Goal: Check status: Check status

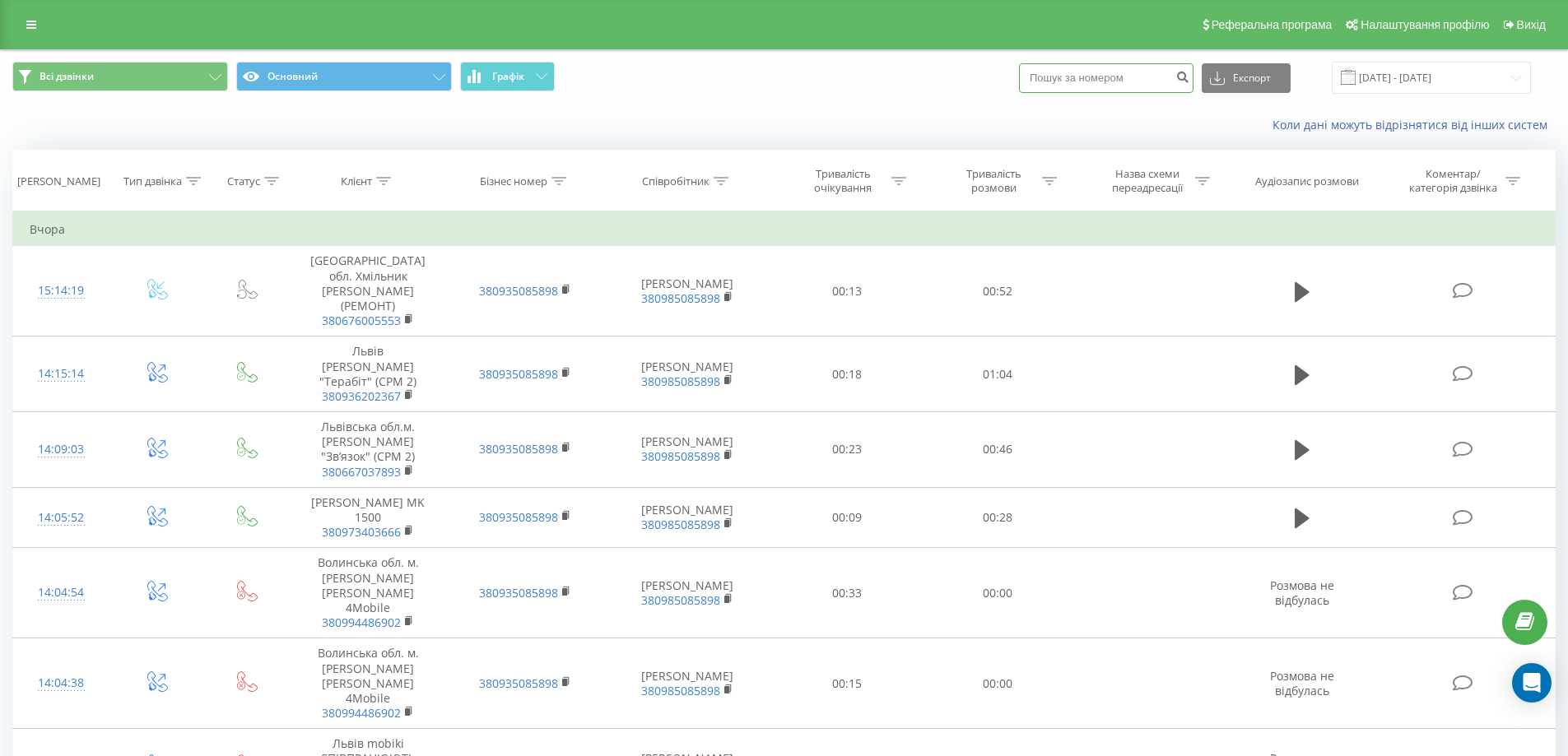
click at [770, 73] on input at bounding box center [1105, 78] width 174 height 29
paste input "098) 307 00 01"
click at [770, 75] on input "098) 307 00 01" at bounding box center [1105, 78] width 174 height 29
click at [770, 75] on input "098307 00 01" at bounding box center [1105, 78] width 174 height 29
click at [770, 75] on input "09837 00 01" at bounding box center [1105, 78] width 174 height 29
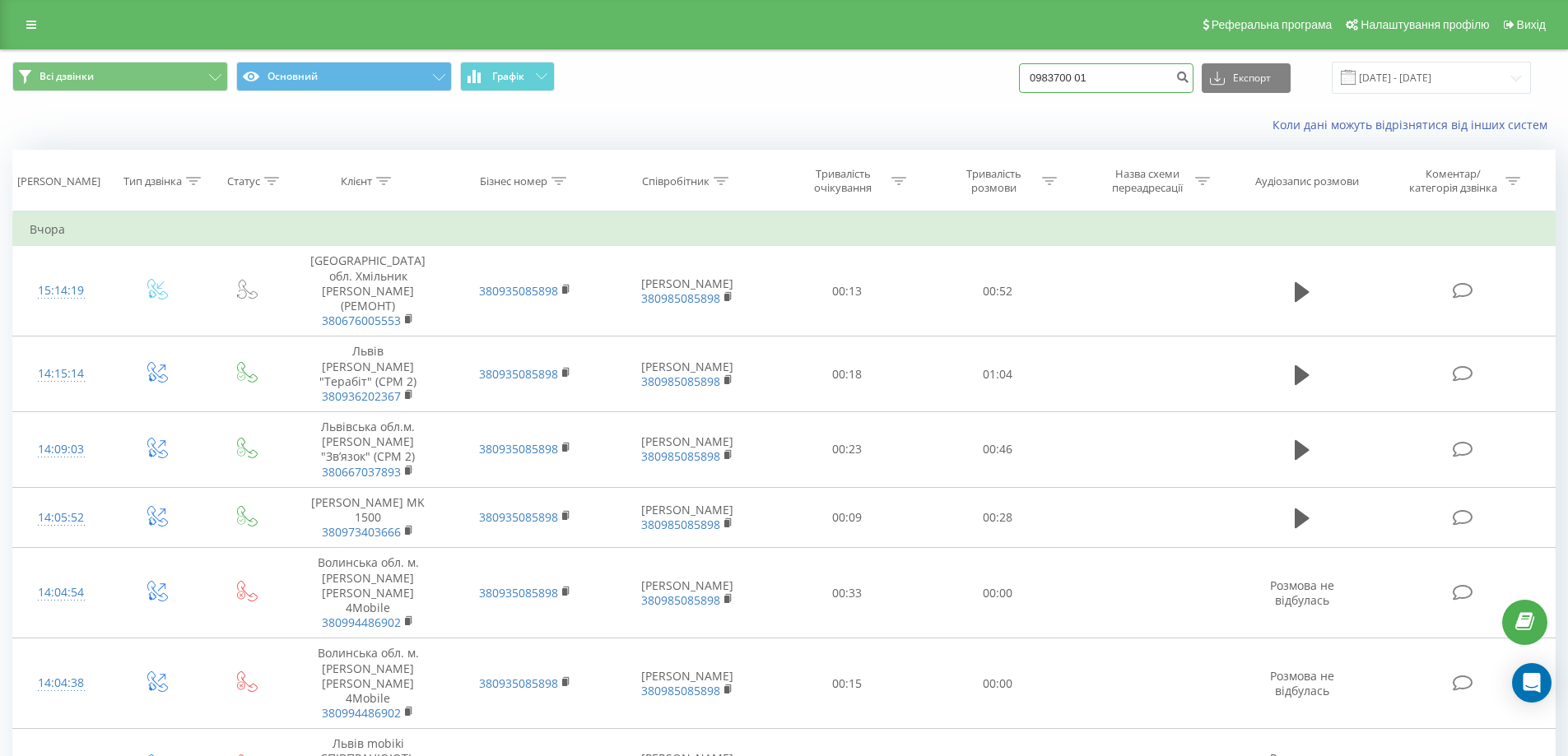
click at [770, 75] on input "0983700 01" at bounding box center [1105, 78] width 174 height 29
type input "098370001"
click at [770, 75] on input "098370001" at bounding box center [1105, 78] width 174 height 29
drag, startPoint x: 1138, startPoint y: 73, endPoint x: 893, endPoint y: 49, distance: 246.2
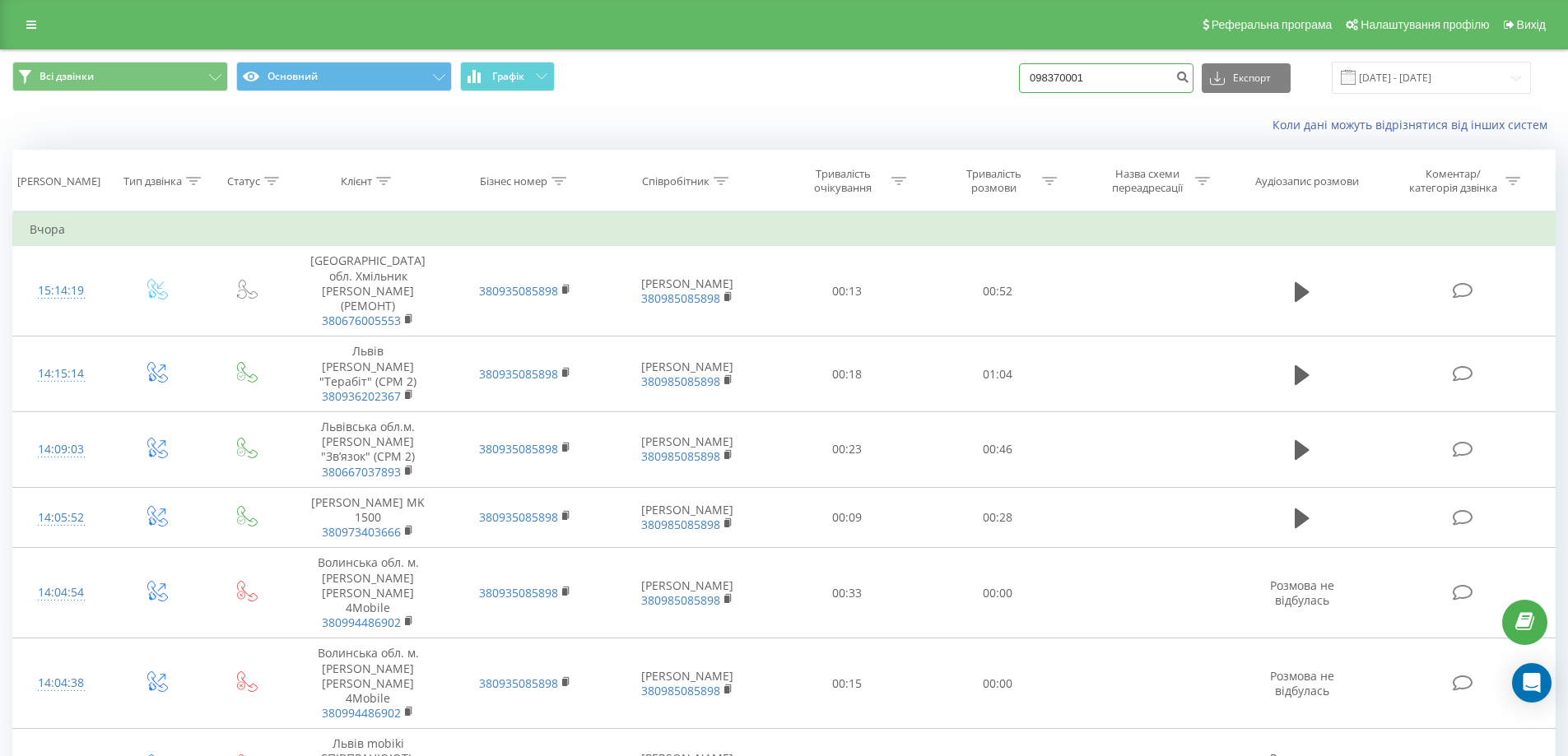
click at [770, 49] on div "Реферальна програма Налаштування профілю Вихід Всі дзвінки Основний Графік 0983…" at bounding box center [784, 593] width 1568 height 1186
paste input "098) 307 00 01"
click at [770, 78] on input "098) 307 00 01" at bounding box center [1105, 78] width 174 height 29
click at [770, 75] on input "098307 00 01" at bounding box center [1105, 78] width 174 height 29
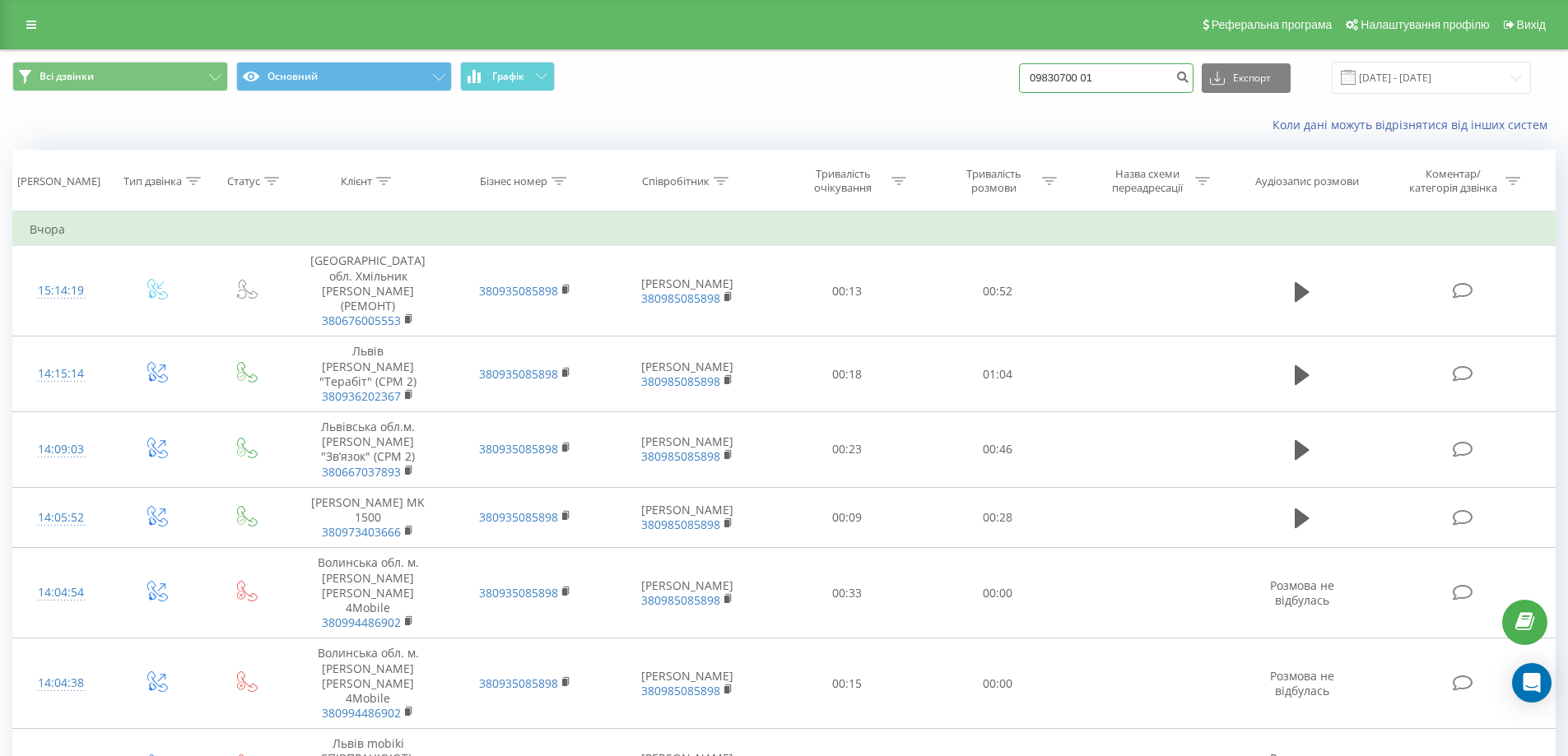
click at [770, 76] on input "09830700 01" at bounding box center [1105, 78] width 174 height 29
type input "0983070001"
click at [770, 84] on button "Експорт" at bounding box center [1245, 78] width 89 height 29
click at [770, 75] on input "0983070001" at bounding box center [1105, 78] width 174 height 29
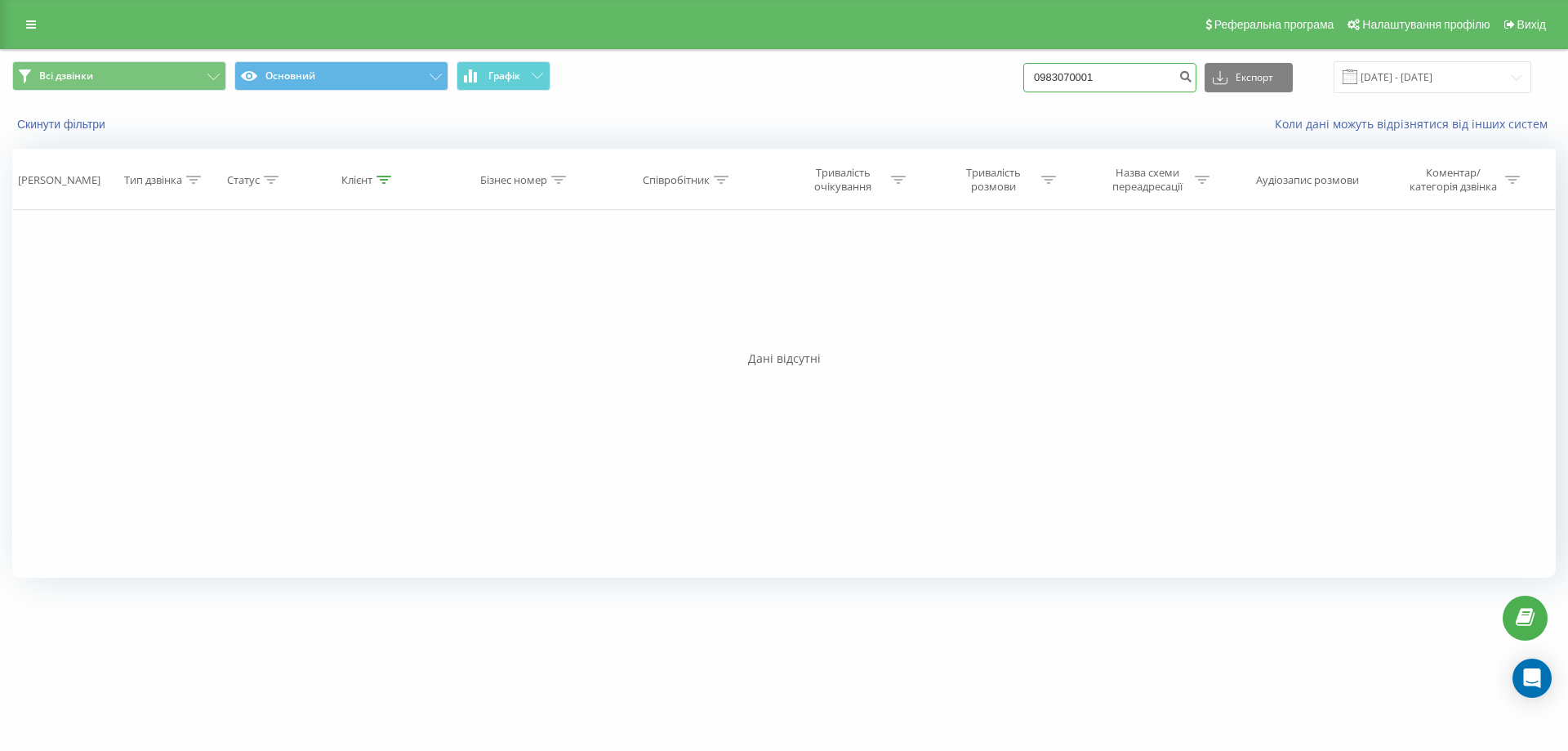
drag, startPoint x: 1118, startPoint y: 72, endPoint x: 1022, endPoint y: 84, distance: 96.7
click at [1022, 84] on div "Всі дзвінки Основний Графік 0983070001 Експорт .csv .xls .xlsx [DATE] - [DATE]" at bounding box center [784, 77] width 1544 height 32
click at [27, 24] on icon at bounding box center [31, 24] width 10 height 12
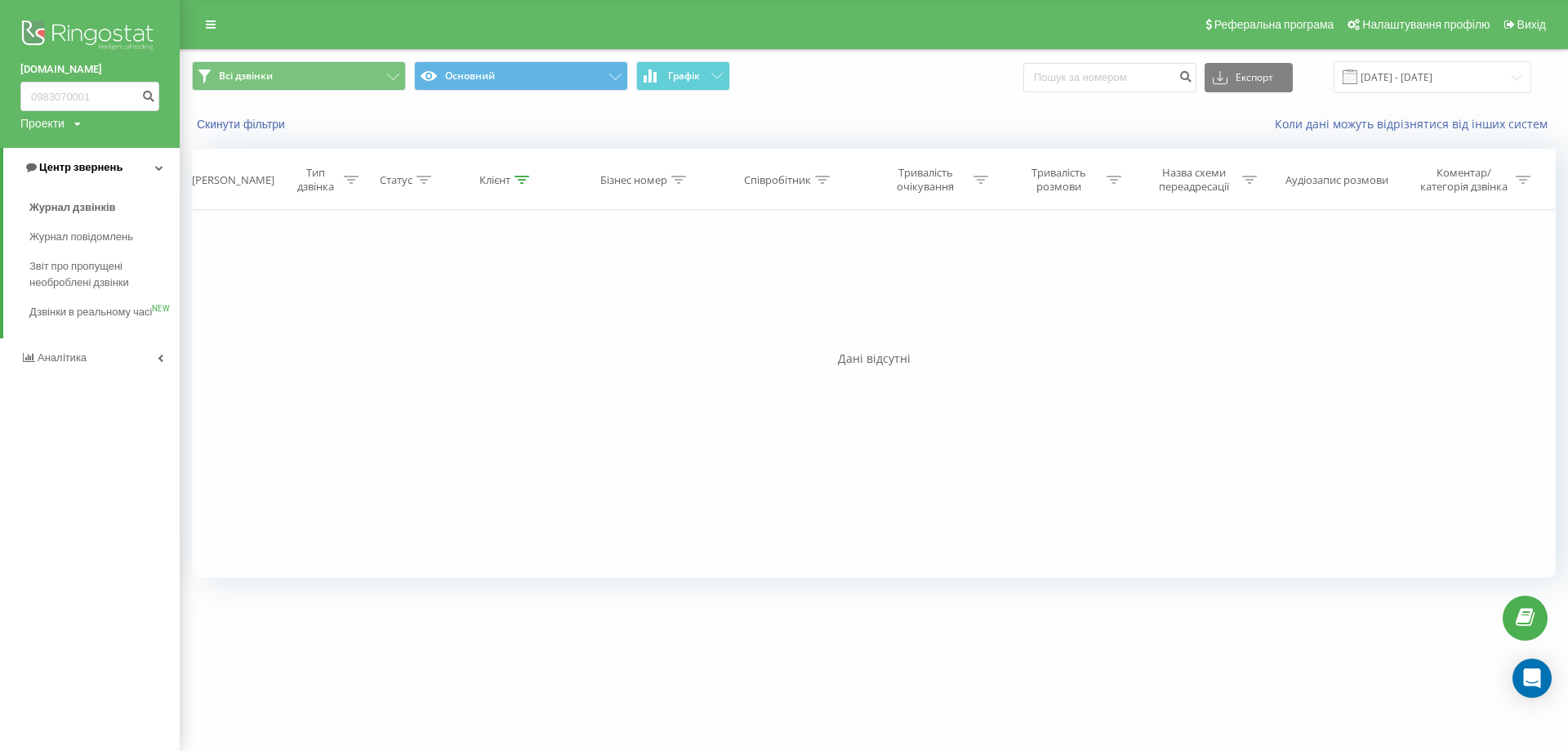
click at [67, 161] on span "Центр звернень" at bounding box center [73, 167] width 99 height 17
click at [67, 156] on link "Центр звернень" at bounding box center [89, 167] width 180 height 39
click at [82, 206] on span "Журнал дзвінків" at bounding box center [72, 207] width 86 height 17
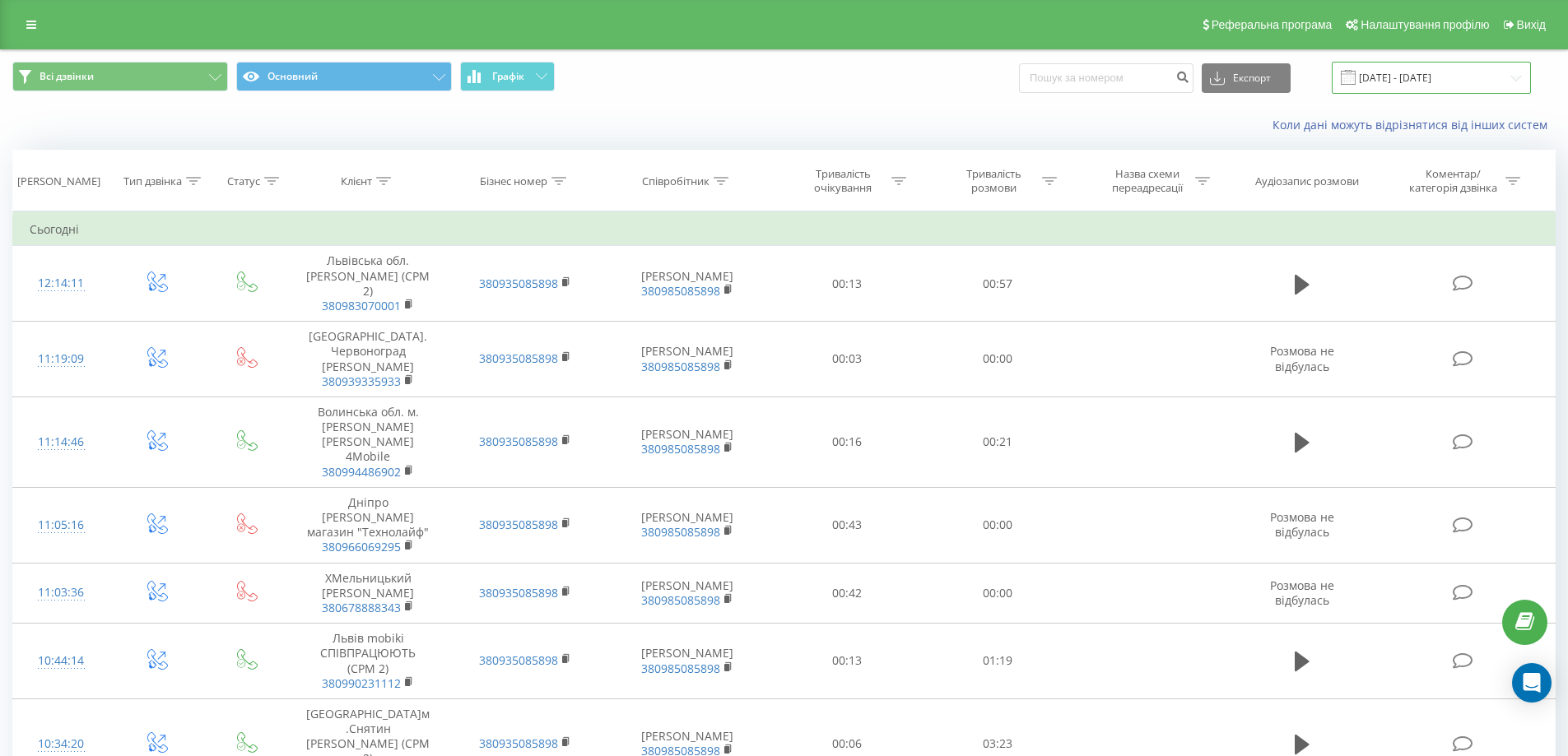
click at [1388, 80] on input "[DATE] - [DATE]" at bounding box center [1431, 77] width 200 height 32
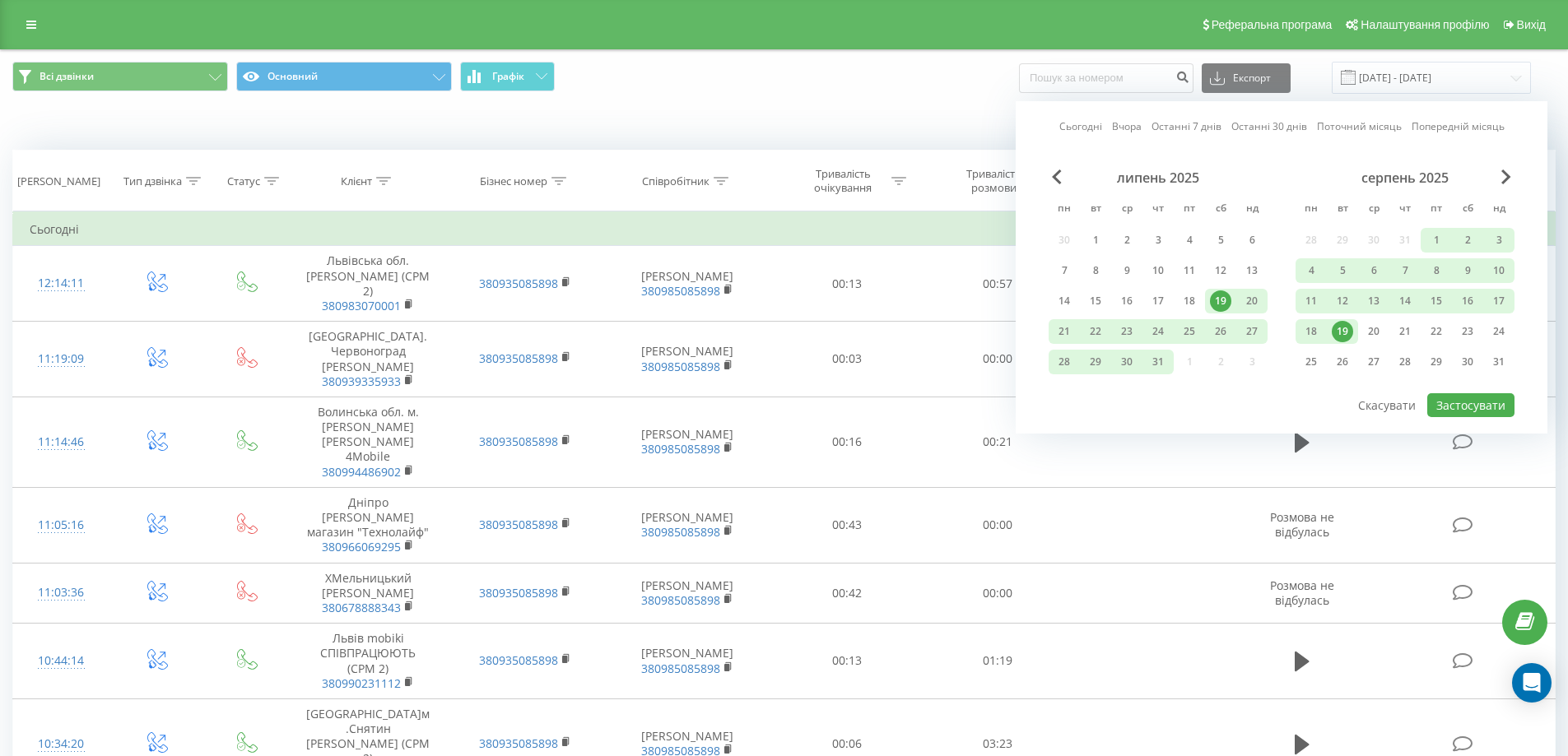
click at [1221, 305] on div "19" at bounding box center [1221, 301] width 22 height 22
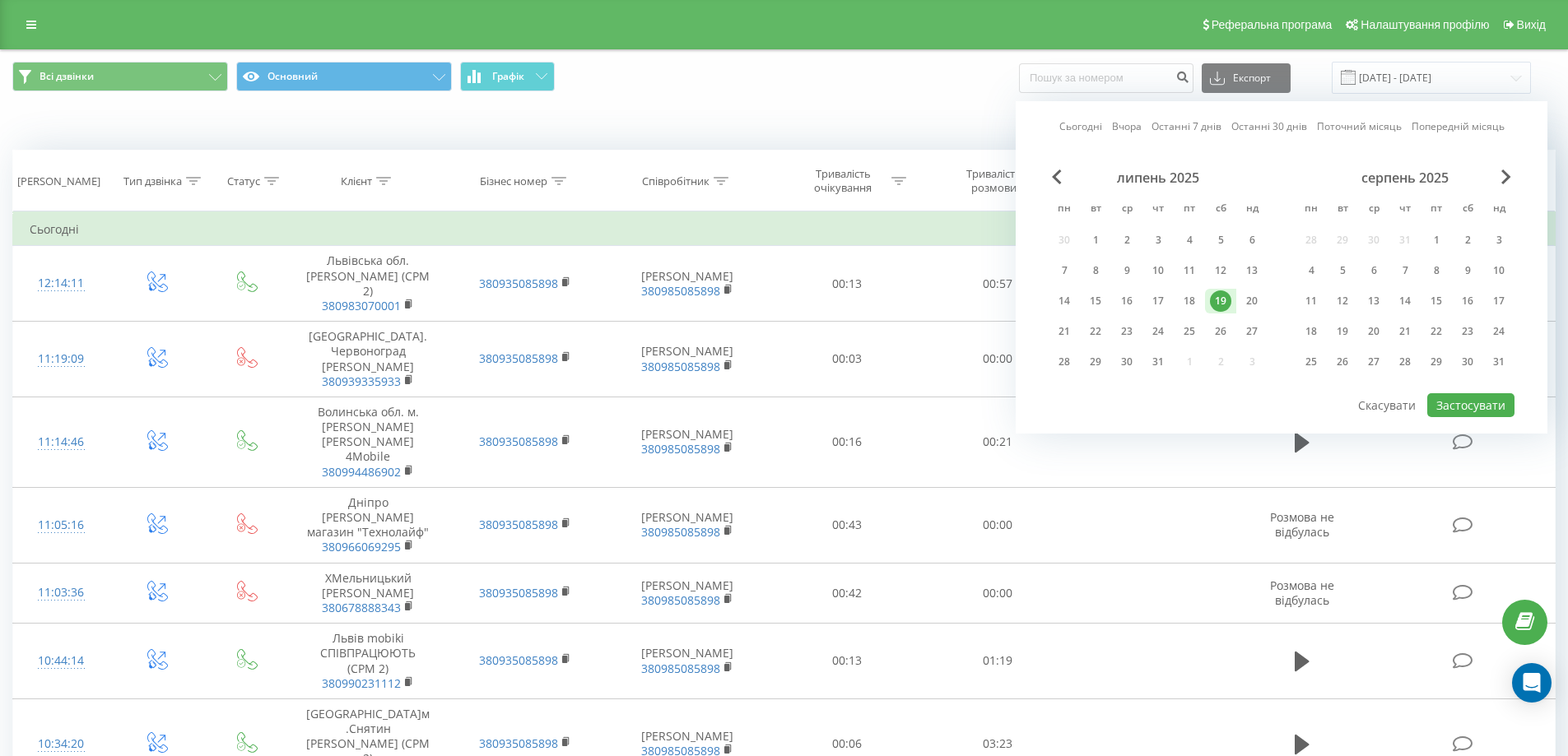
click at [1221, 305] on div "19" at bounding box center [1221, 301] width 22 height 22
click at [1488, 404] on button "Застосувати" at bounding box center [1470, 405] width 87 height 23
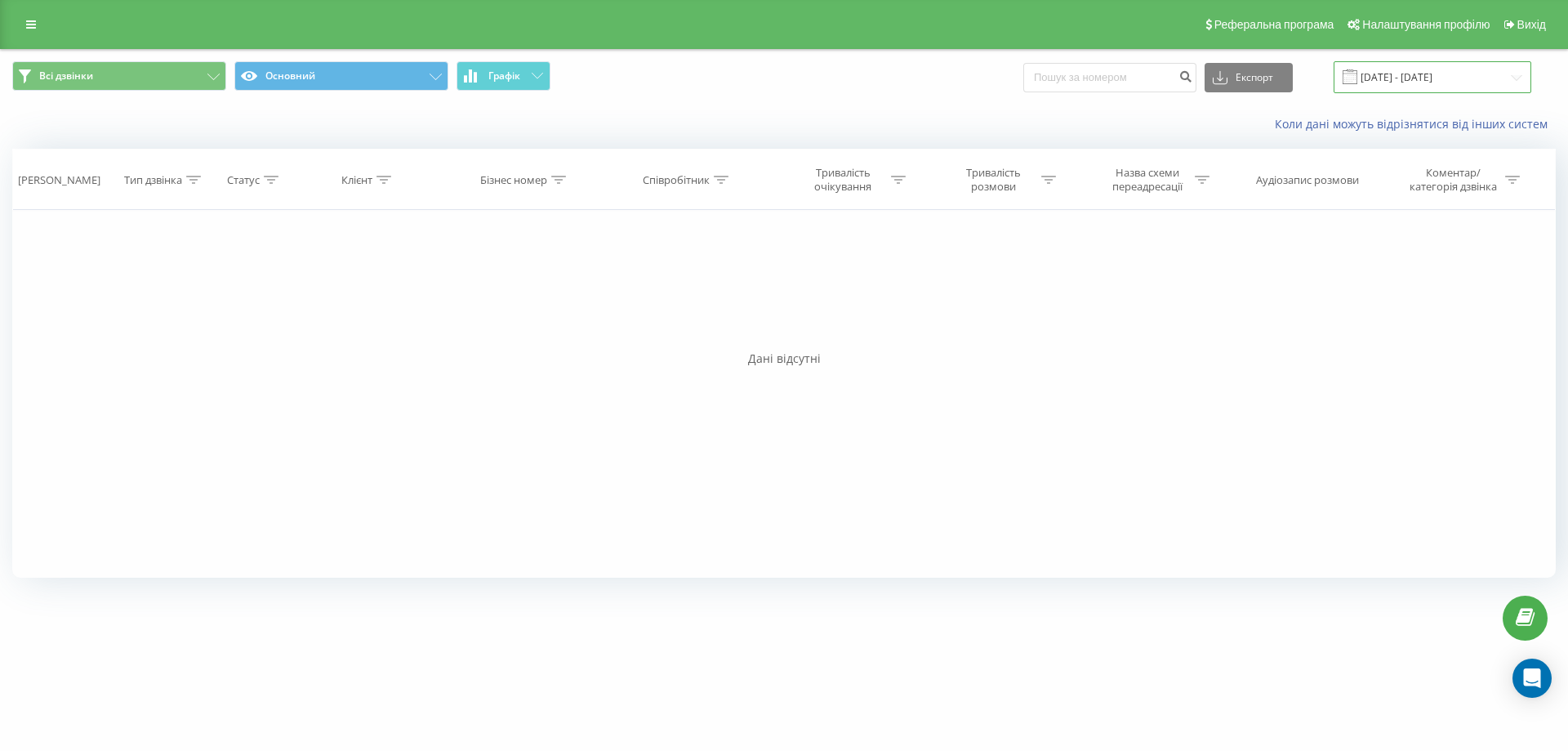
click at [1431, 77] on input "19.07.2025 - 19.07.2025" at bounding box center [1433, 77] width 198 height 32
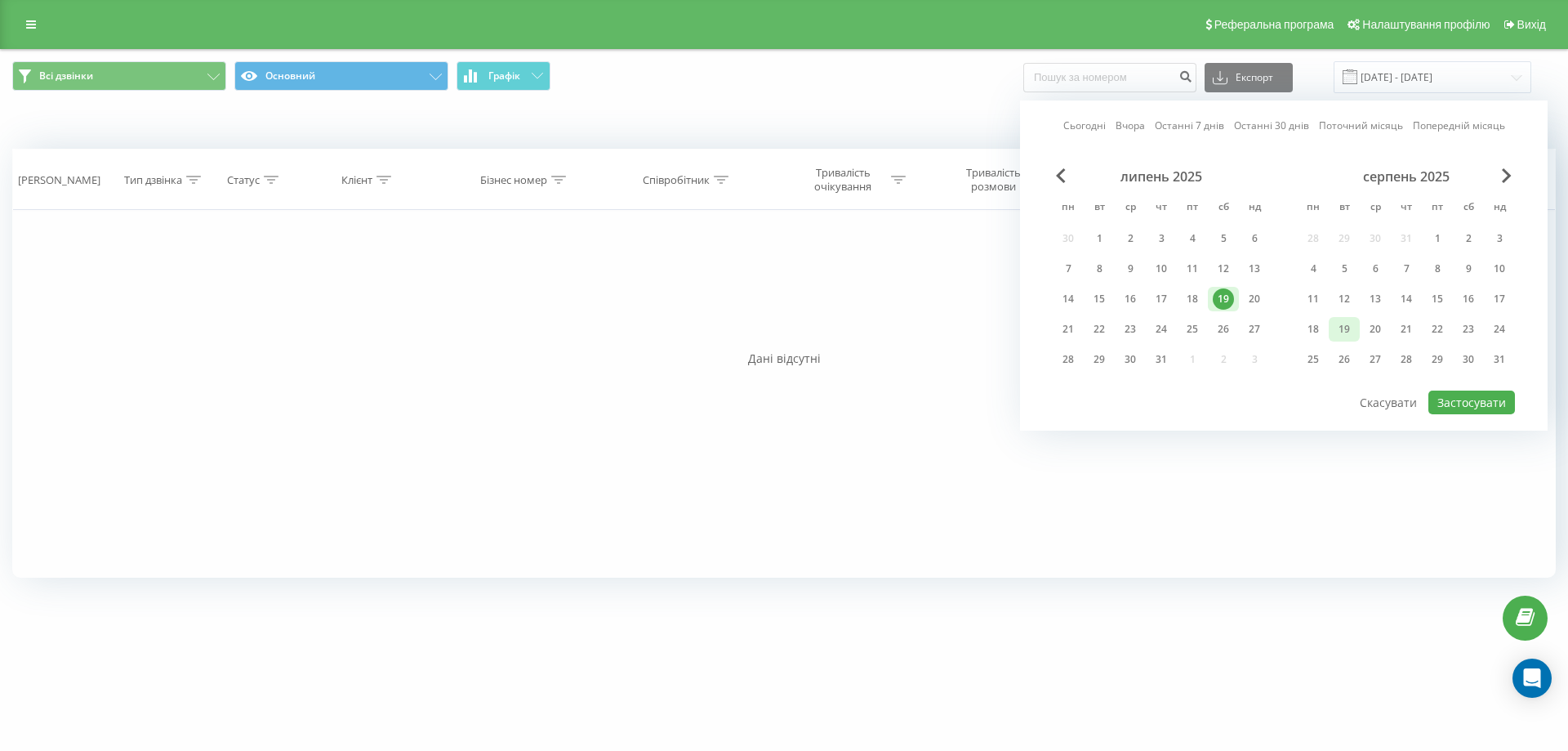
click at [1351, 332] on div "19" at bounding box center [1345, 329] width 21 height 21
click at [1460, 399] on button "Застосувати" at bounding box center [1471, 402] width 86 height 23
type input "19.08.2025 - 19.08.2025"
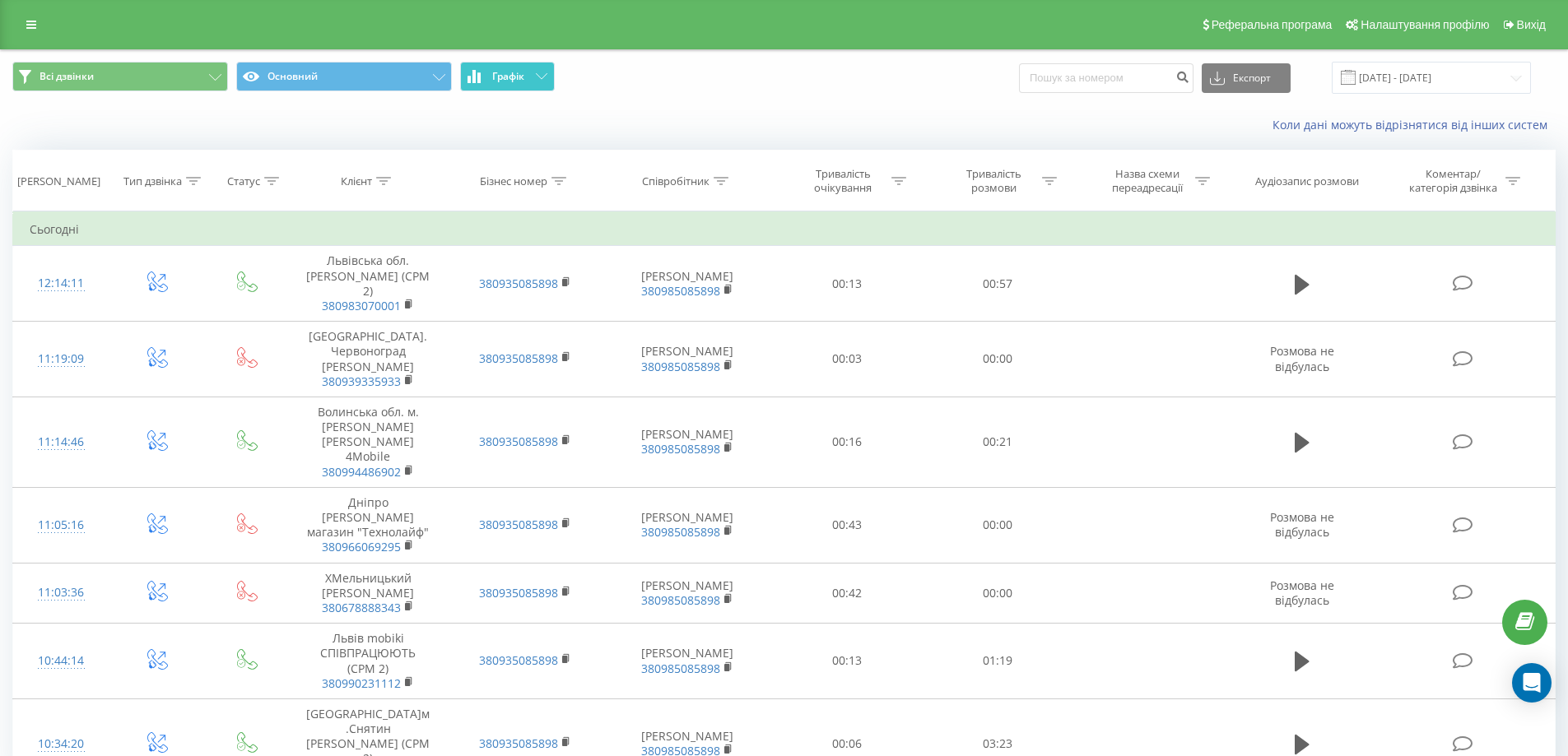
drag, startPoint x: 562, startPoint y: 67, endPoint x: 531, endPoint y: 71, distance: 31.3
click at [560, 69] on span "Всі дзвінки Основний Графік" at bounding box center [392, 77] width 759 height 32
click at [528, 70] on button "Графік" at bounding box center [507, 76] width 95 height 29
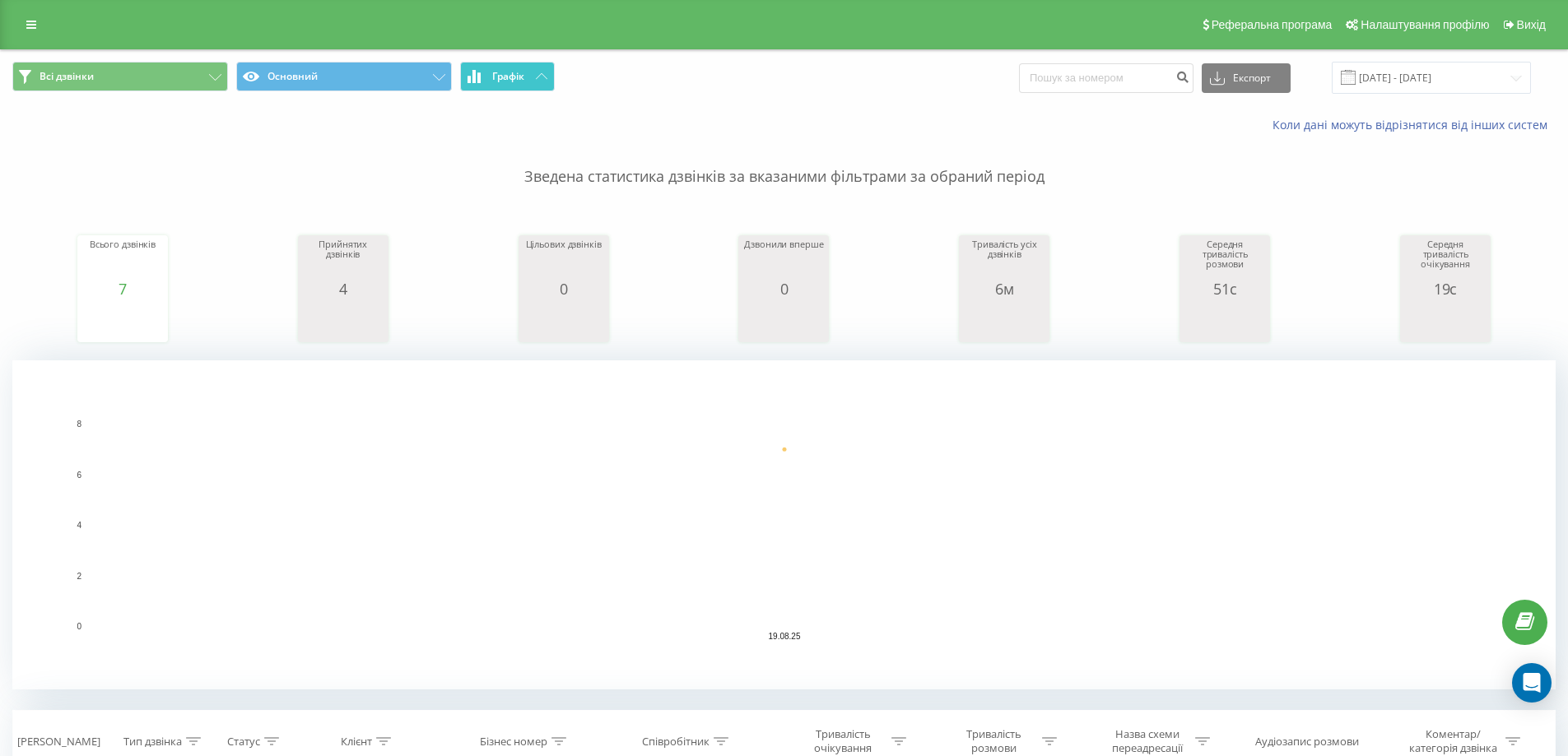
click at [528, 70] on button "Графік" at bounding box center [507, 76] width 95 height 29
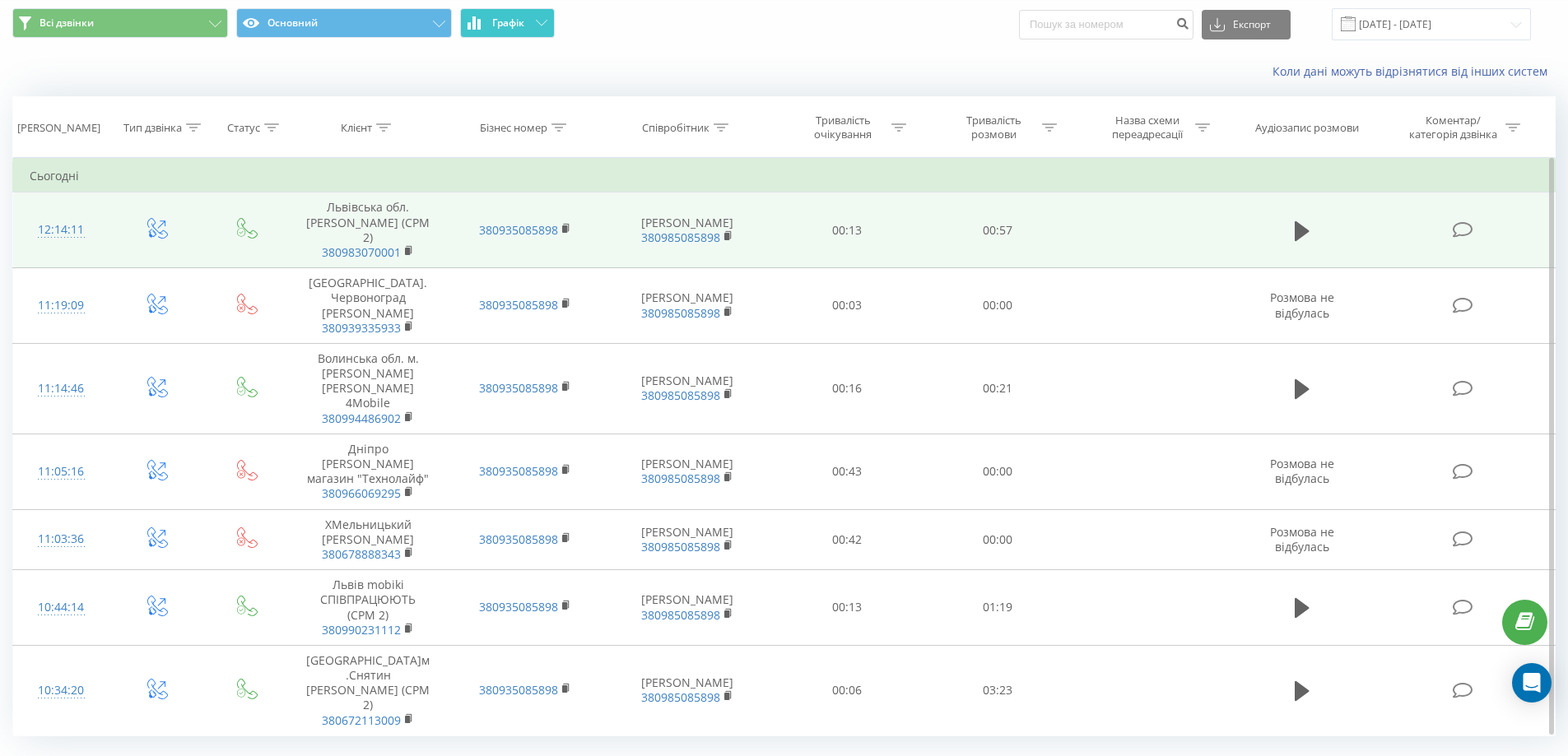
scroll to position [96, 0]
